Goal: Information Seeking & Learning: Understand process/instructions

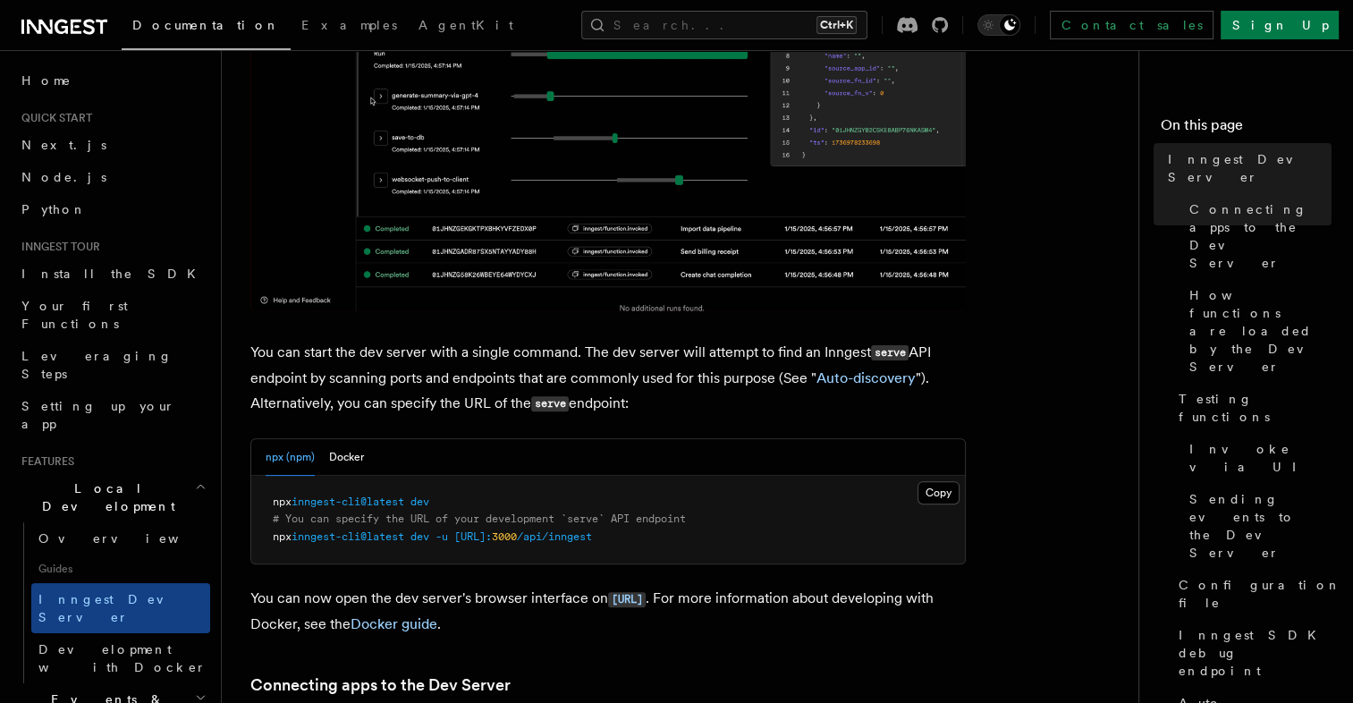
scroll to position [472, 0]
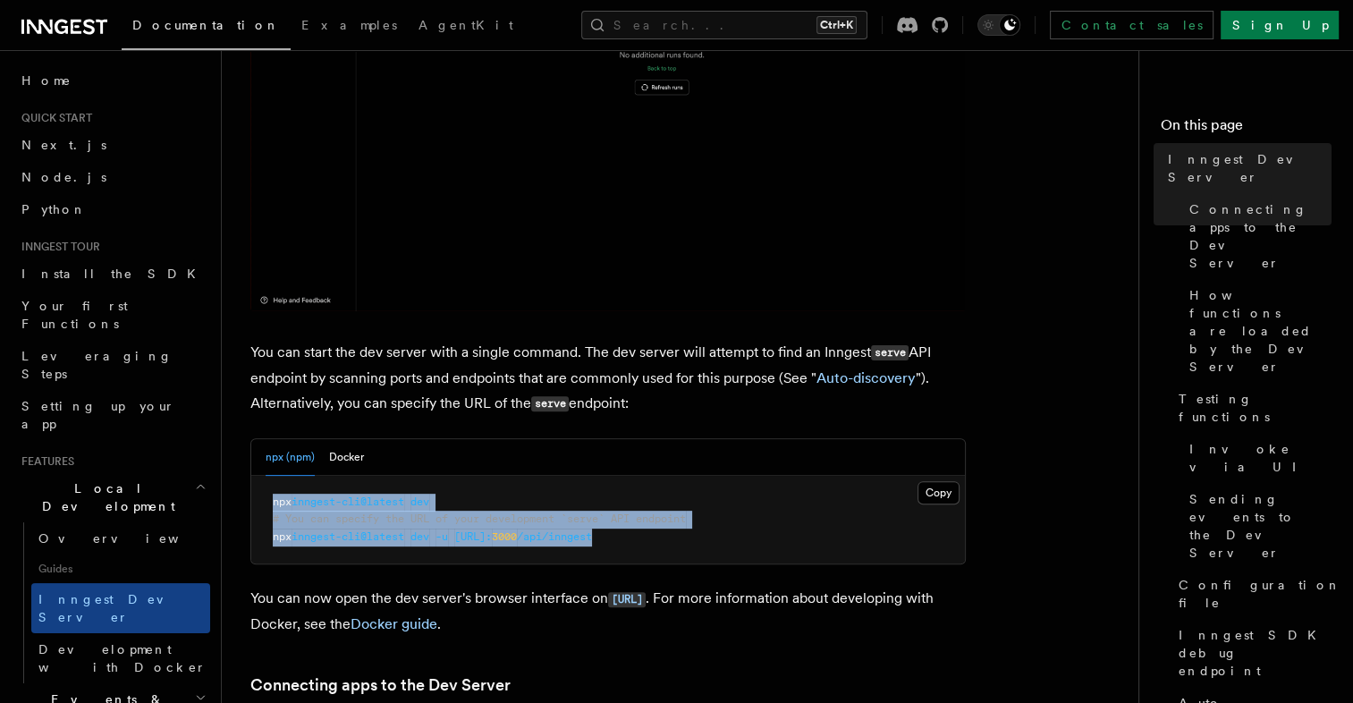
drag, startPoint x: 731, startPoint y: 538, endPoint x: 265, endPoint y: 504, distance: 467.1
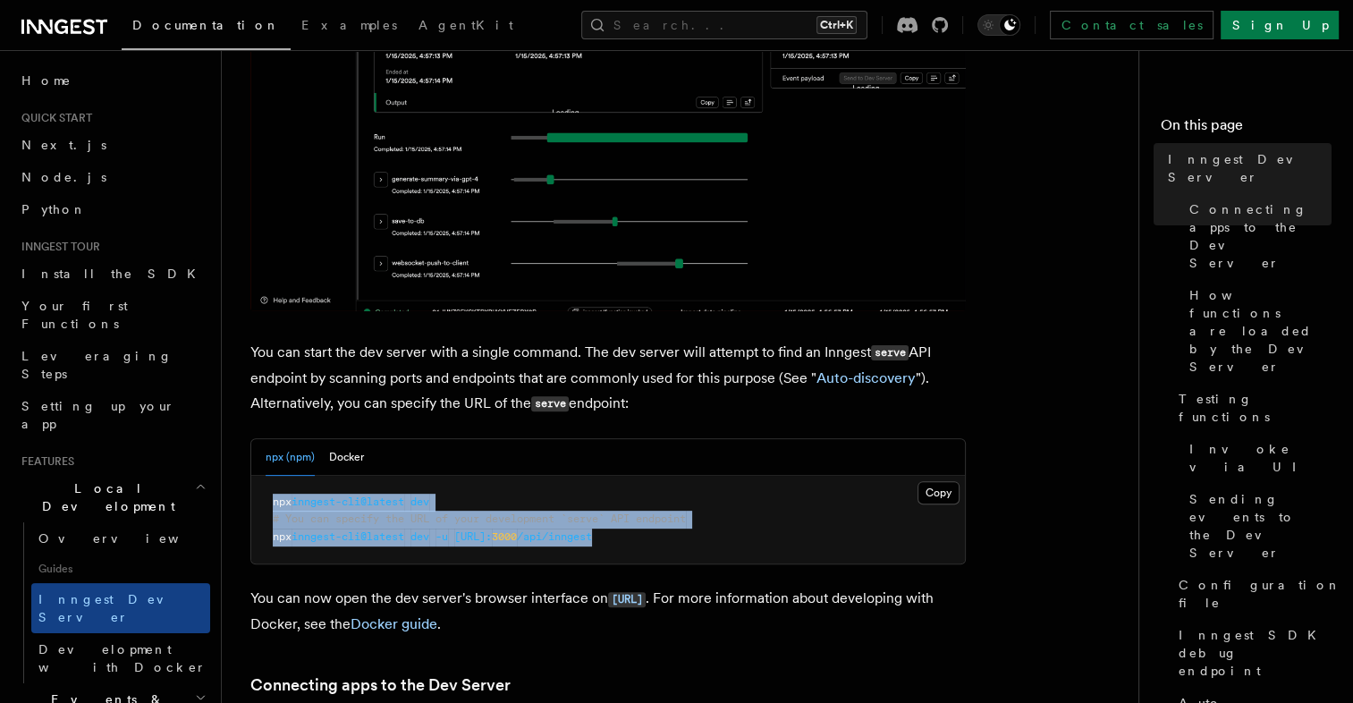
click at [265, 504] on pre "npx inngest-cli@latest dev # You can specify the URL of your development `serve…" at bounding box center [608, 520] width 714 height 89
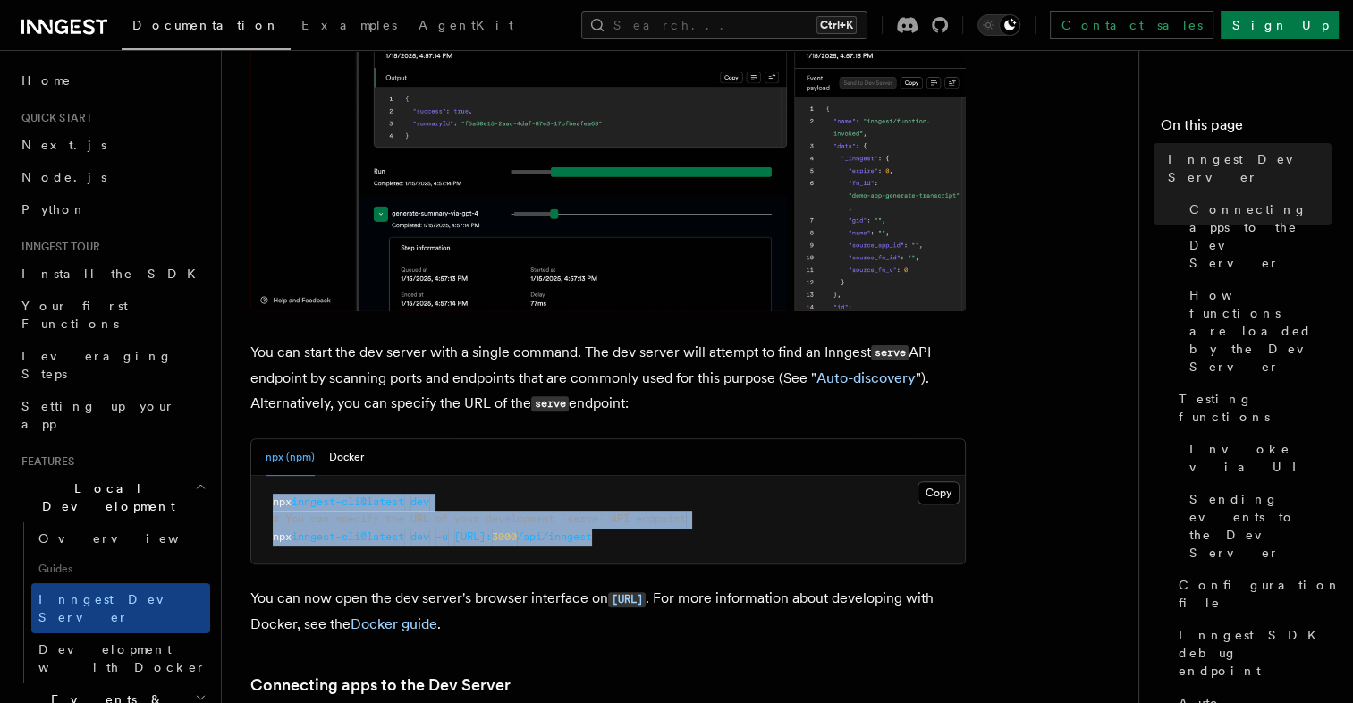
click at [748, 537] on pre "npx inngest-cli@latest dev # You can specify the URL of your development `serve…" at bounding box center [608, 520] width 714 height 89
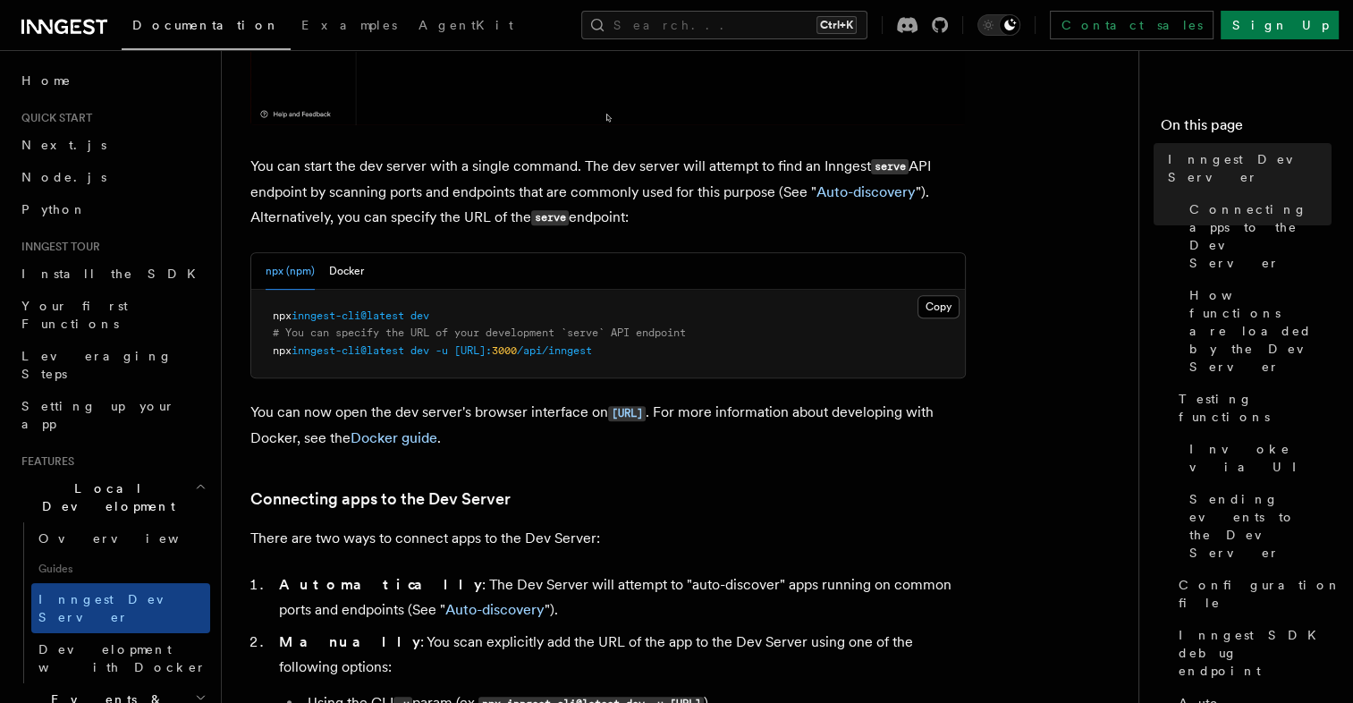
scroll to position [658, 0]
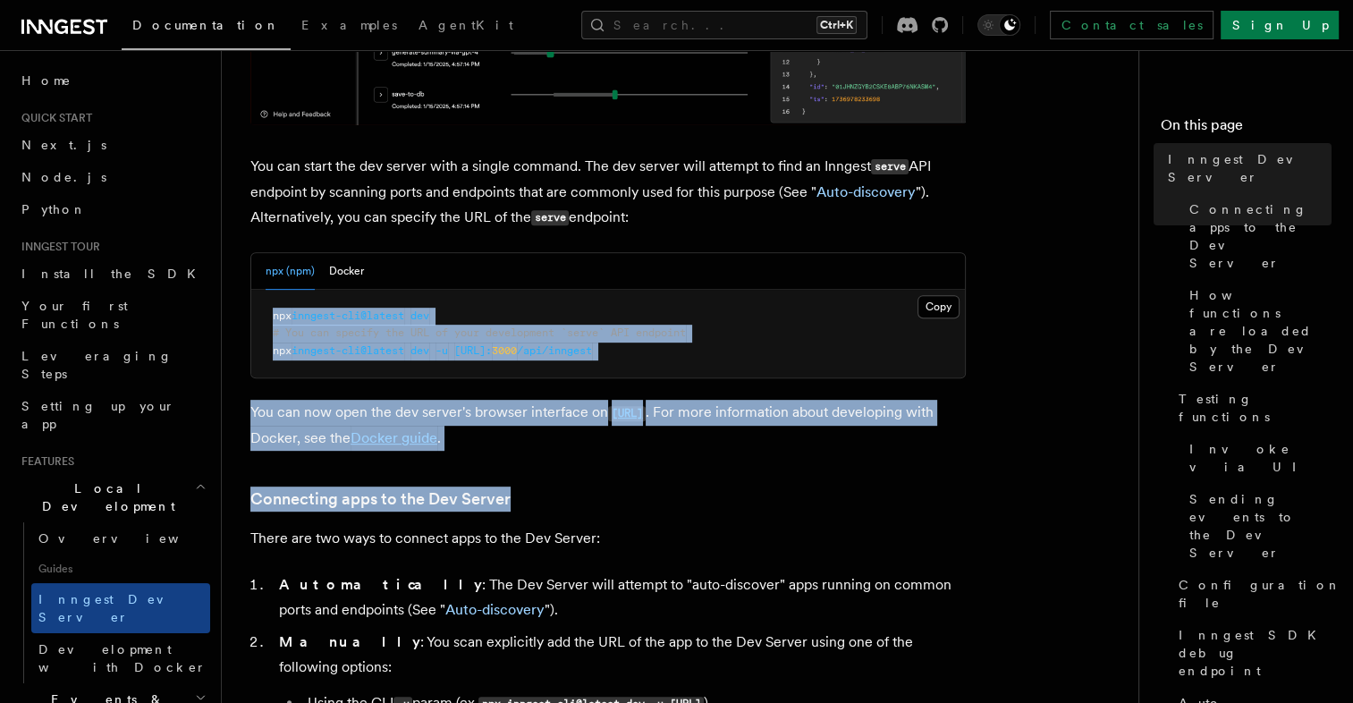
drag, startPoint x: 588, startPoint y: 459, endPoint x: 246, endPoint y: 318, distance: 369.3
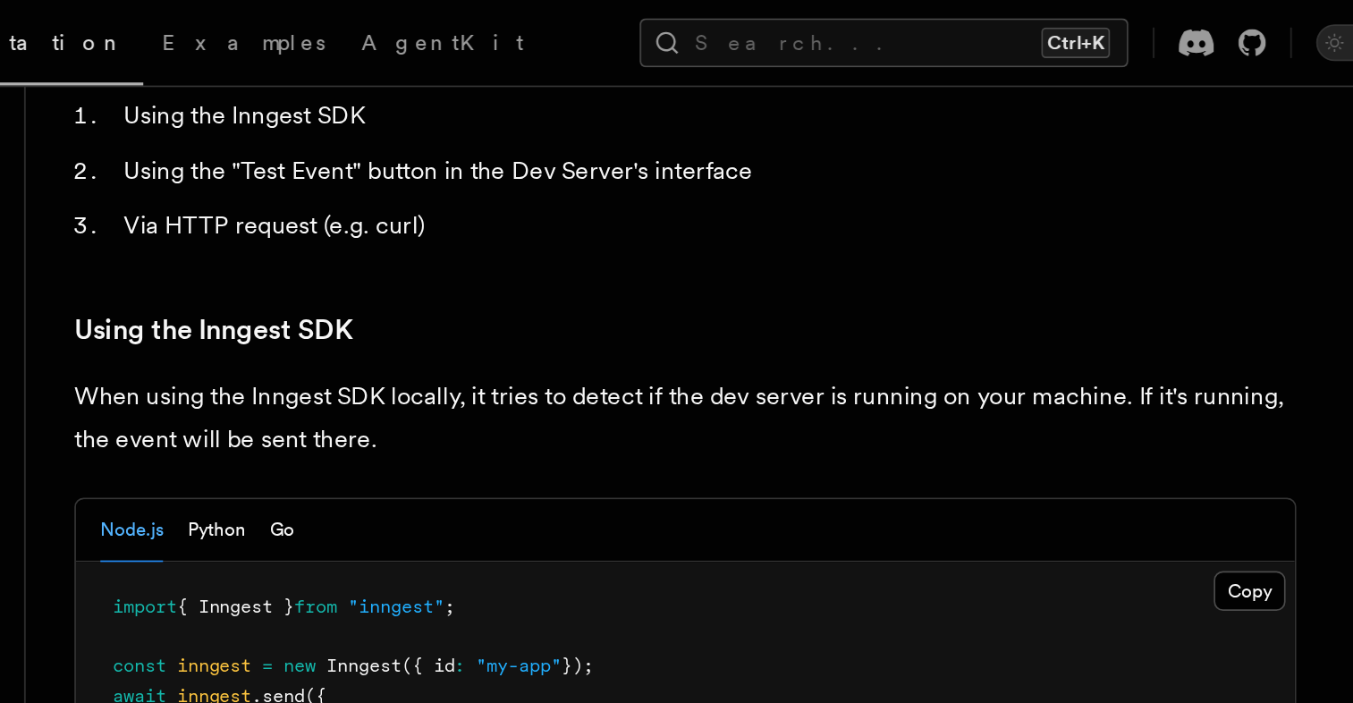
scroll to position [3209, 0]
